Goal: Task Accomplishment & Management: Manage account settings

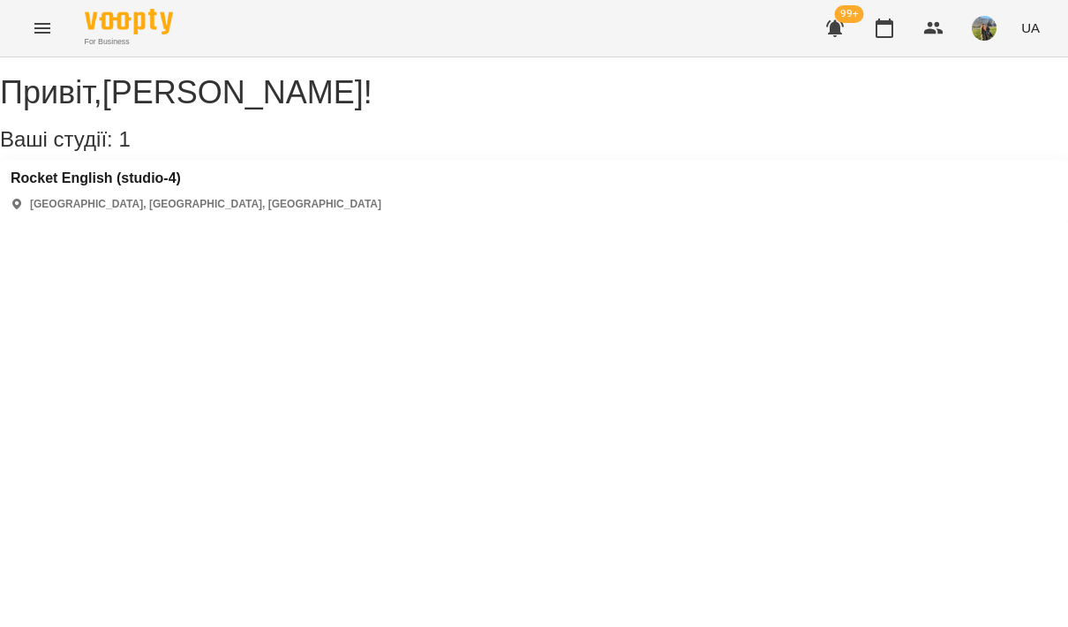
click at [48, 24] on icon "Menu" at bounding box center [42, 28] width 16 height 11
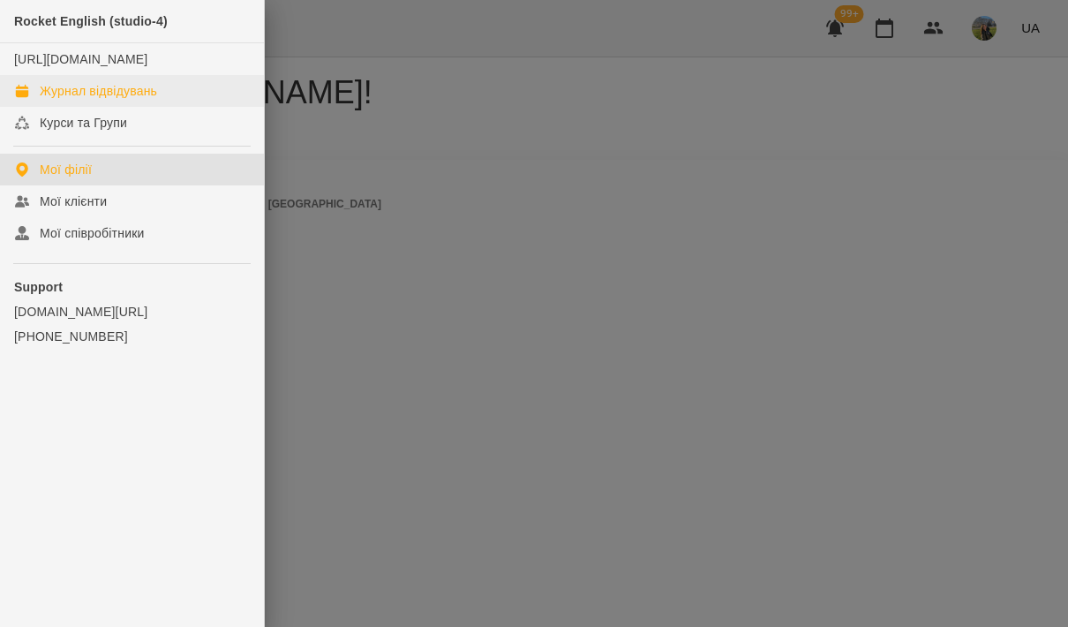
click at [147, 100] on div "Журнал відвідувань" at bounding box center [98, 91] width 117 height 18
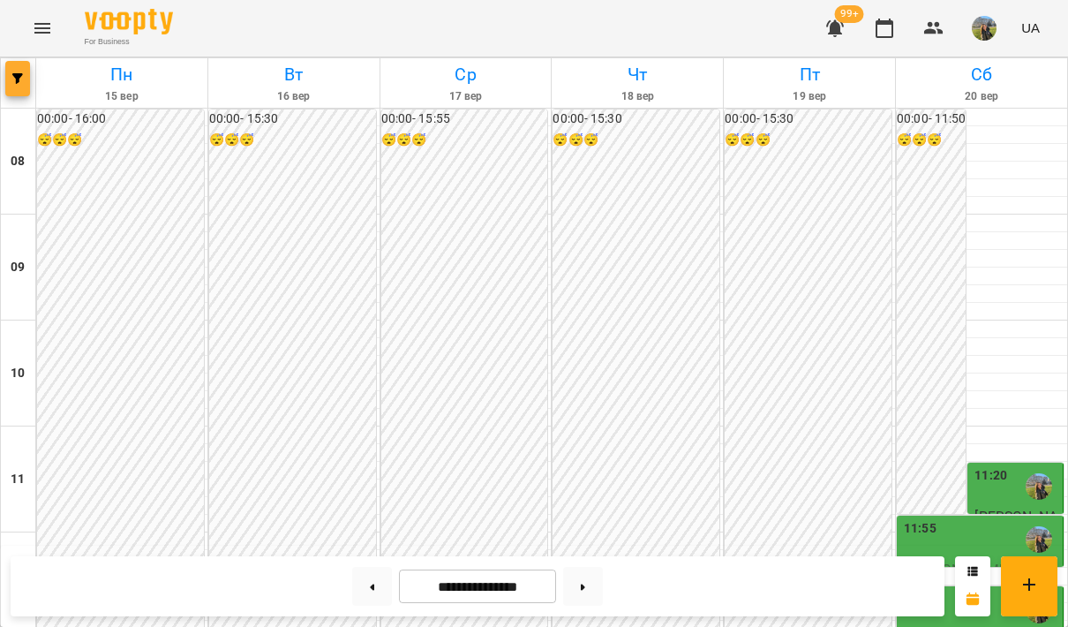
click at [18, 79] on icon "button" at bounding box center [17, 78] width 11 height 11
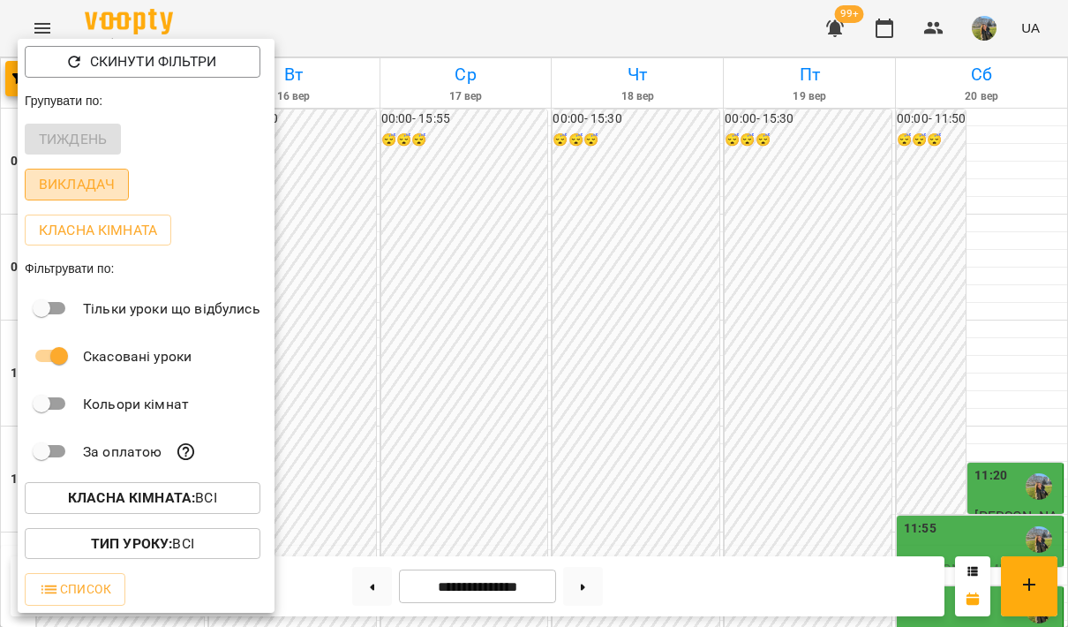
click at [93, 188] on p "Викладач" at bounding box center [77, 184] width 76 height 21
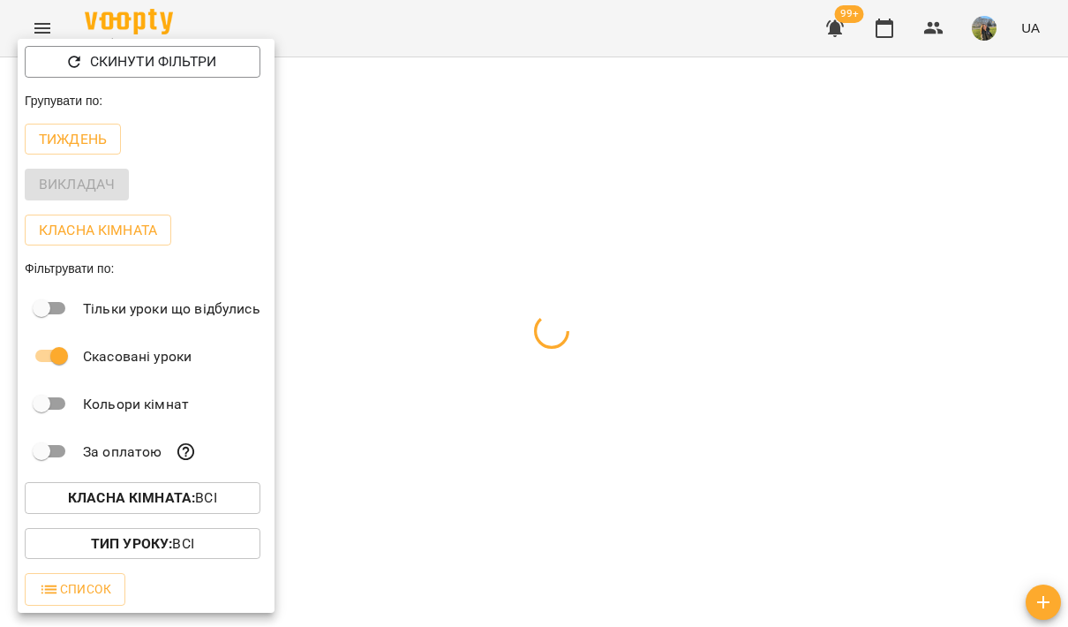
click at [651, 200] on div at bounding box center [534, 313] width 1068 height 627
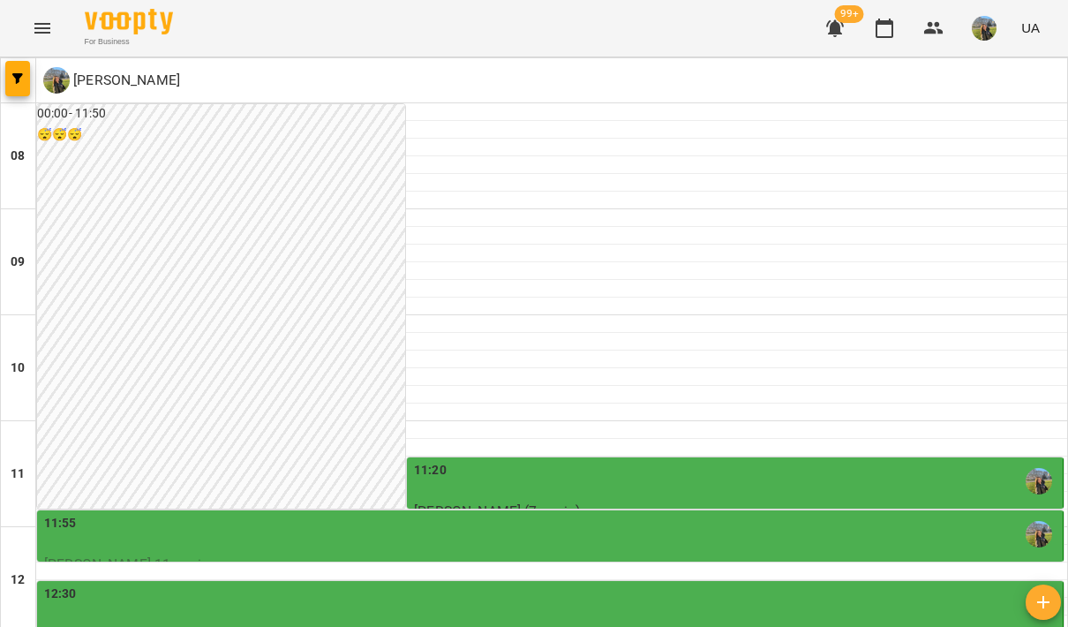
scroll to position [313, 0]
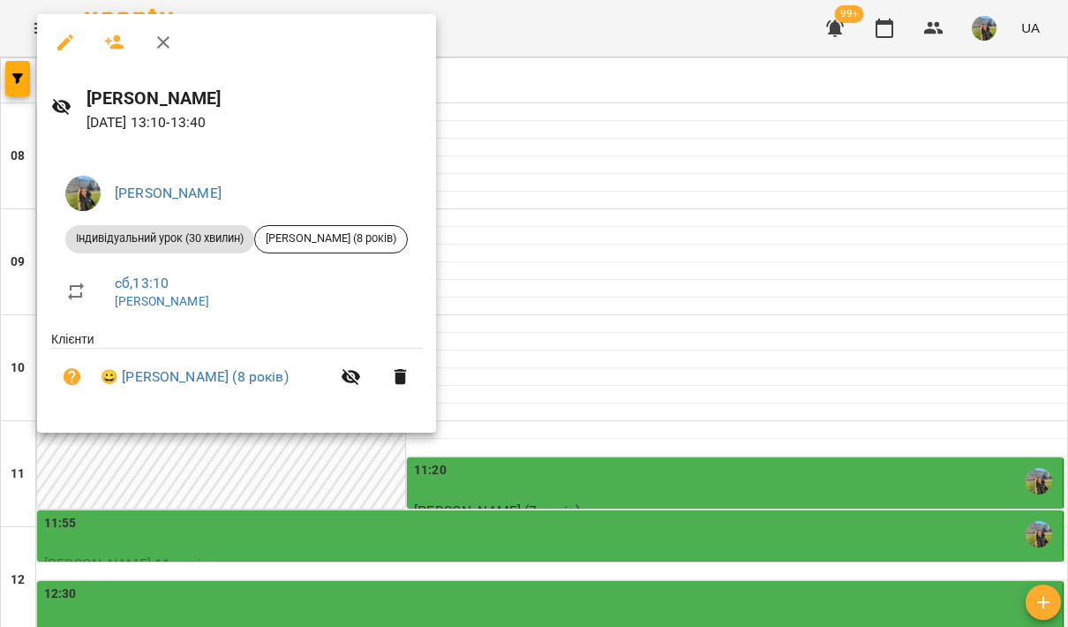
click at [520, 324] on div at bounding box center [534, 313] width 1068 height 627
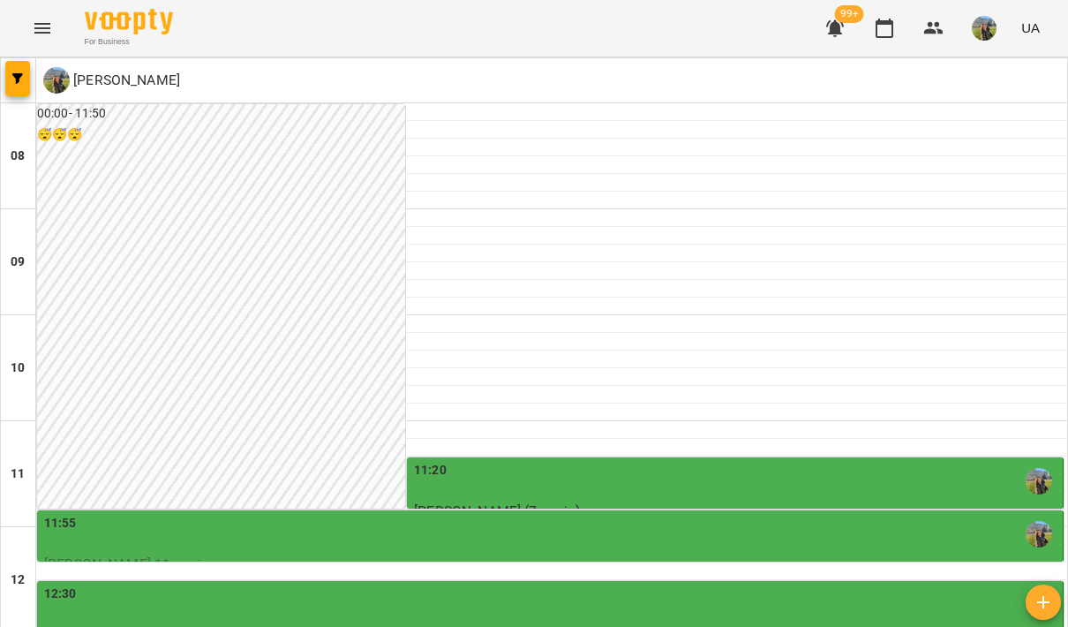
scroll to position [419, 0]
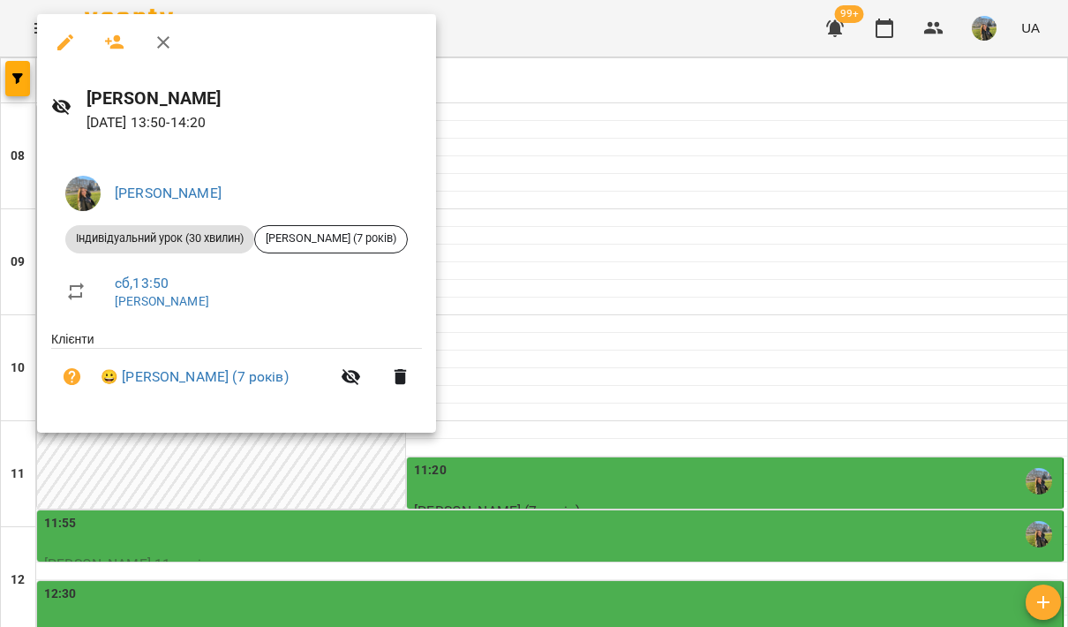
click at [597, 363] on div at bounding box center [534, 313] width 1068 height 627
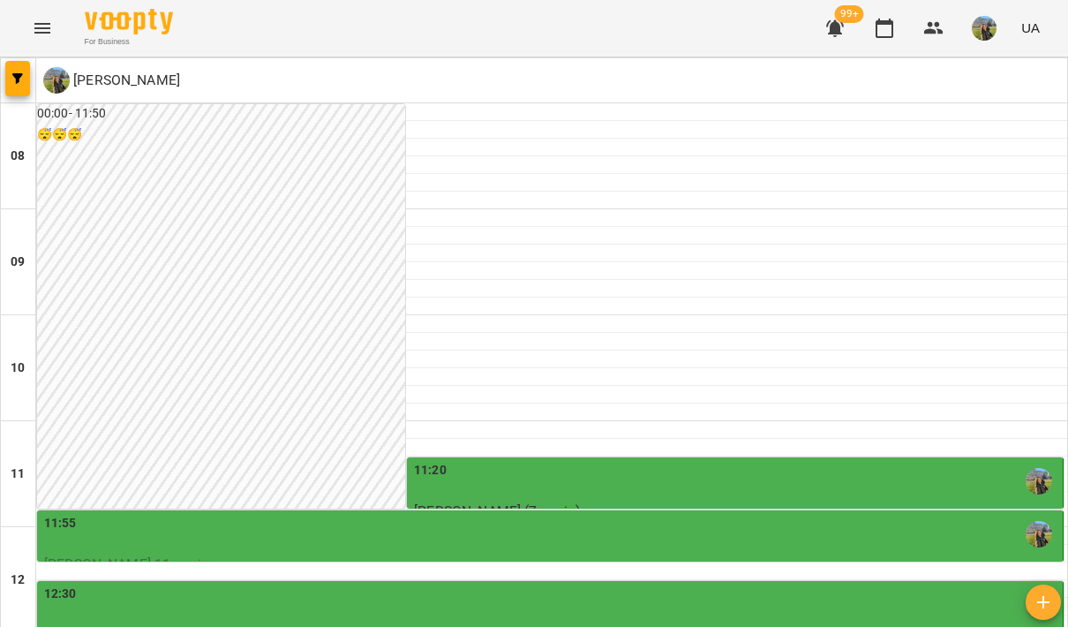
scroll to position [514, 0]
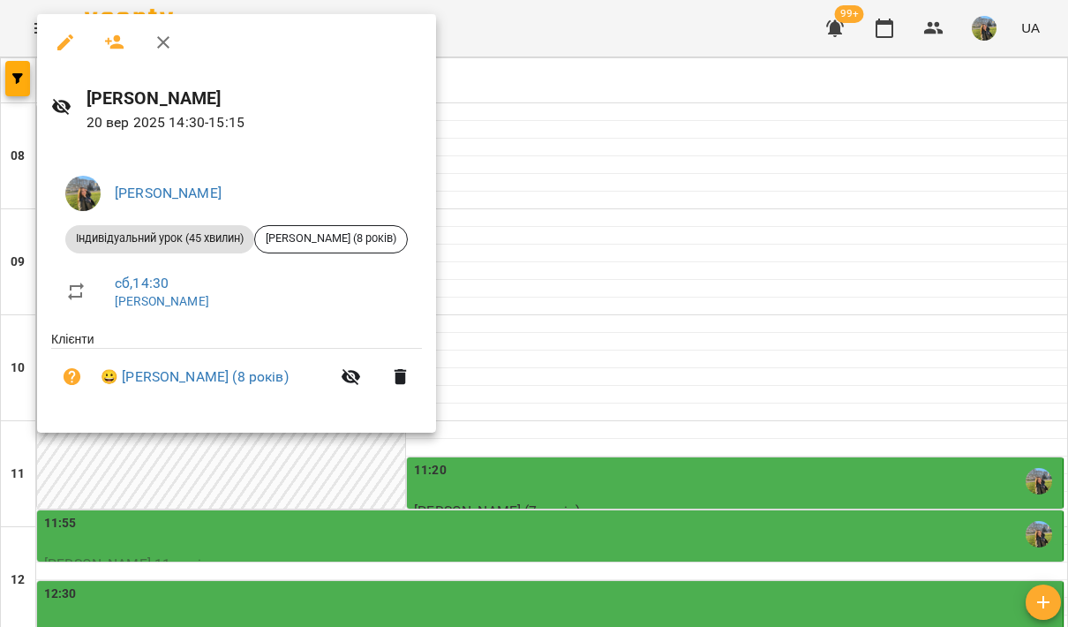
click at [569, 428] on div at bounding box center [534, 313] width 1068 height 627
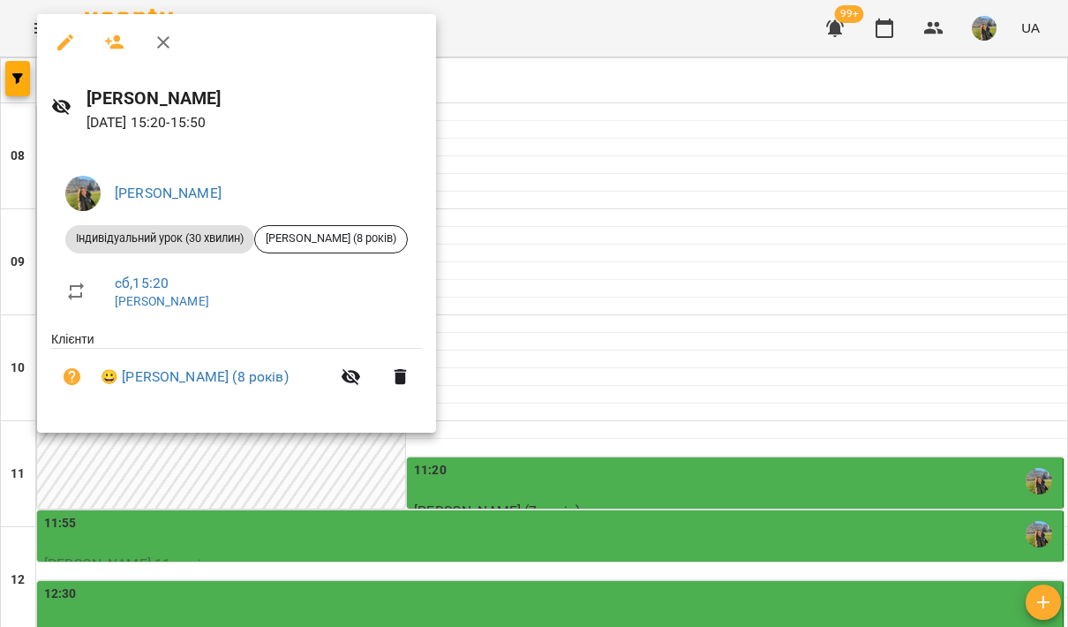
click at [620, 423] on div at bounding box center [534, 313] width 1068 height 627
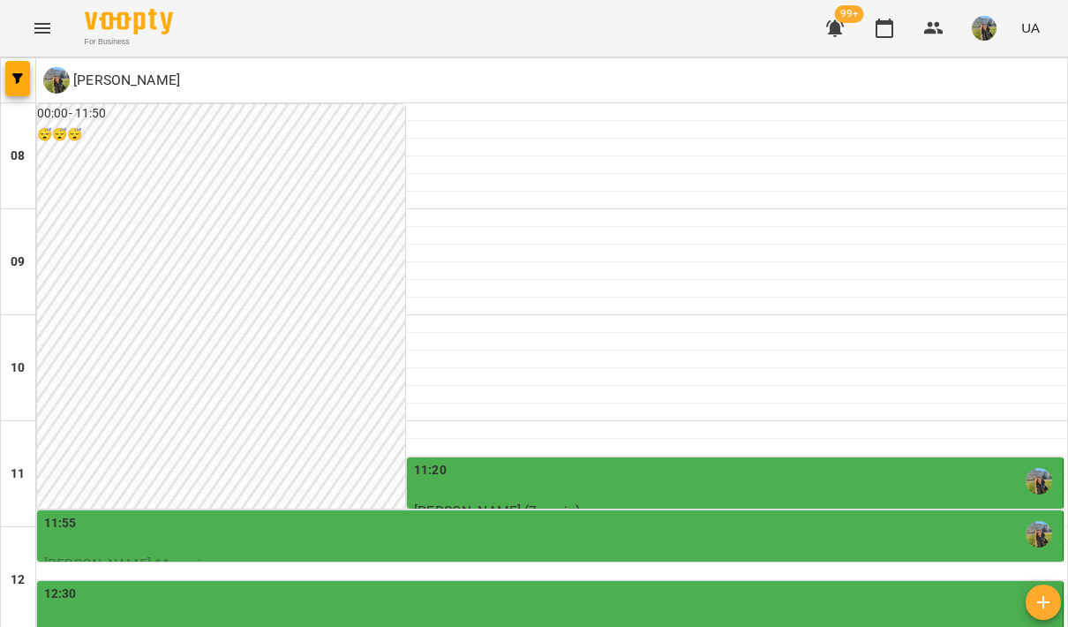
scroll to position [389, 0]
type input "**********"
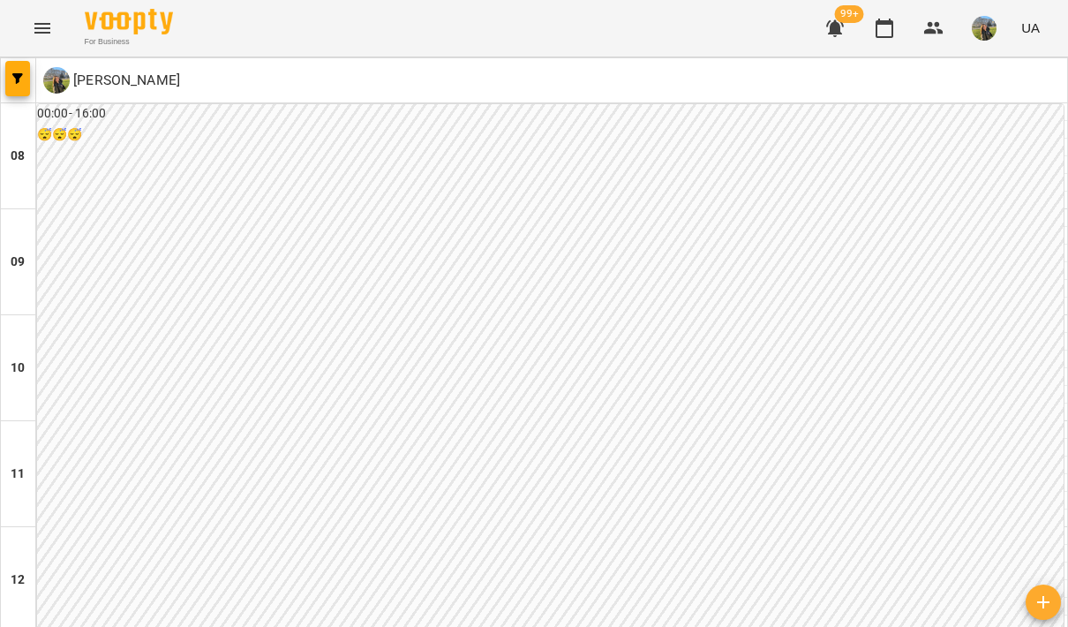
scroll to position [787, 0]
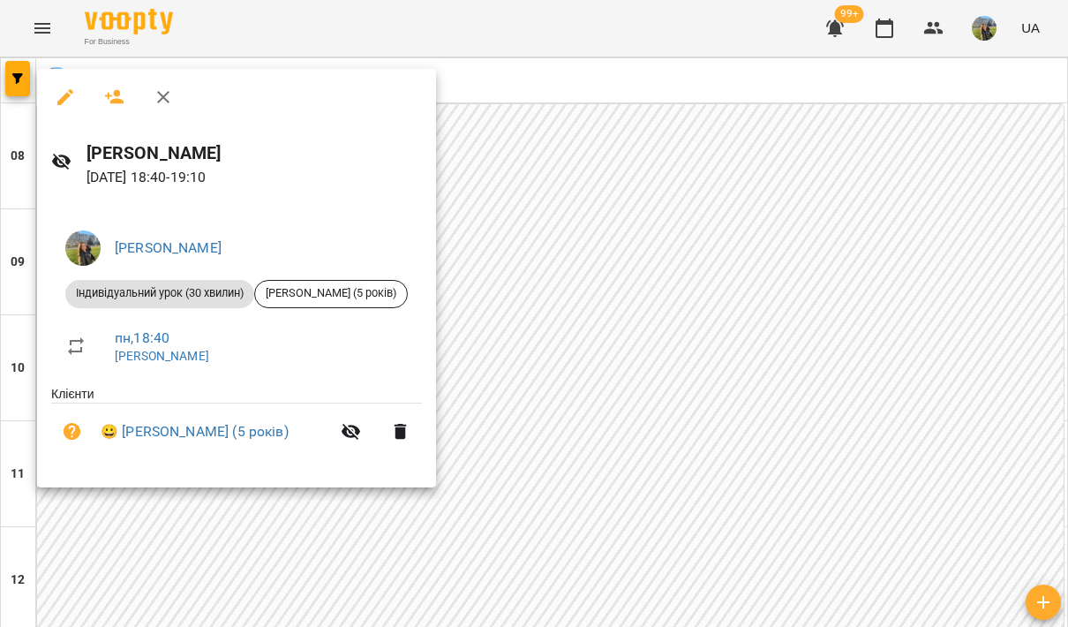
click at [651, 213] on div at bounding box center [534, 313] width 1068 height 627
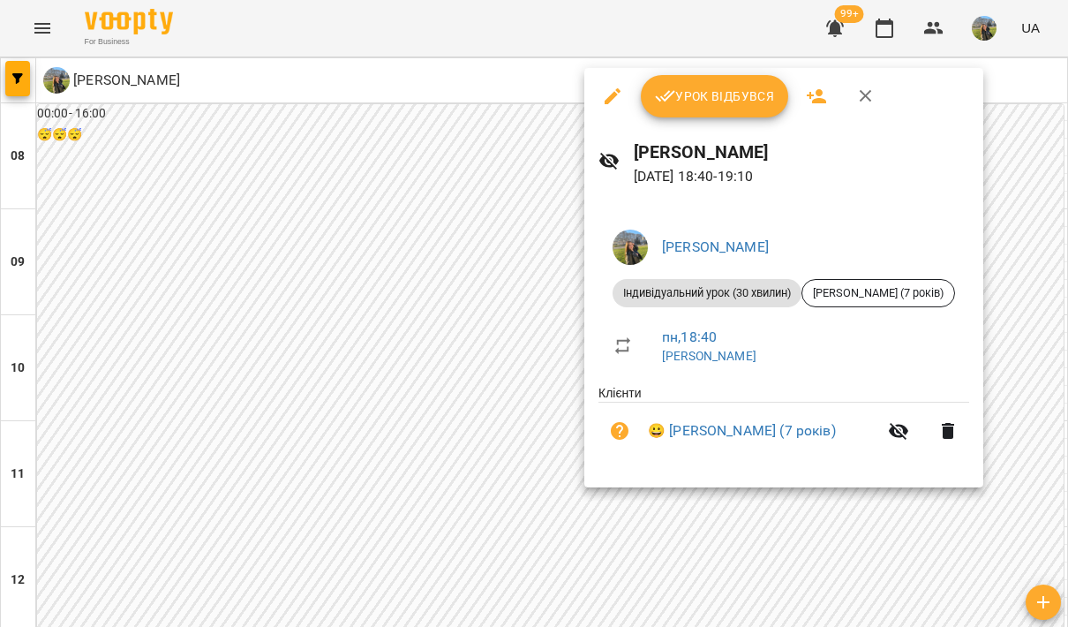
click at [414, 260] on div at bounding box center [534, 313] width 1068 height 627
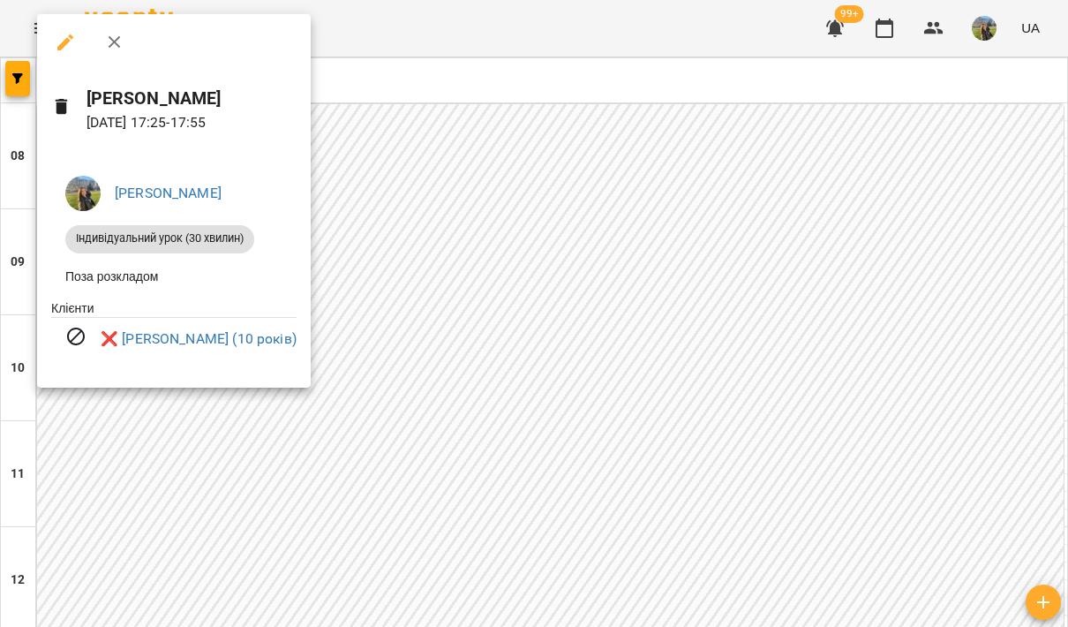
click at [479, 193] on div at bounding box center [534, 313] width 1068 height 627
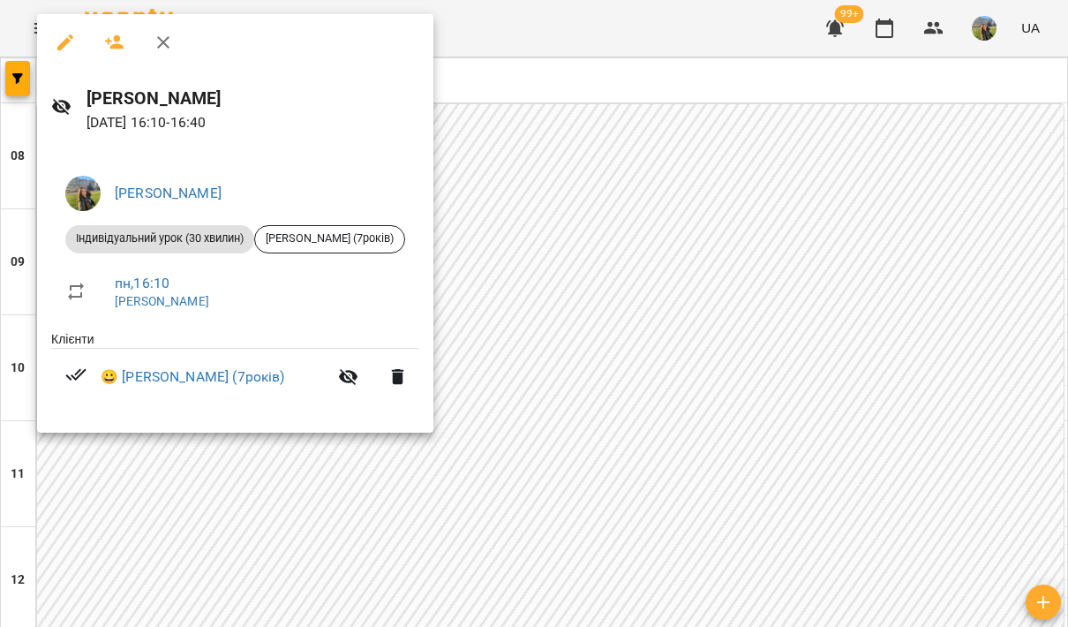
click at [567, 268] on div at bounding box center [534, 313] width 1068 height 627
